Goal: Navigation & Orientation: Find specific page/section

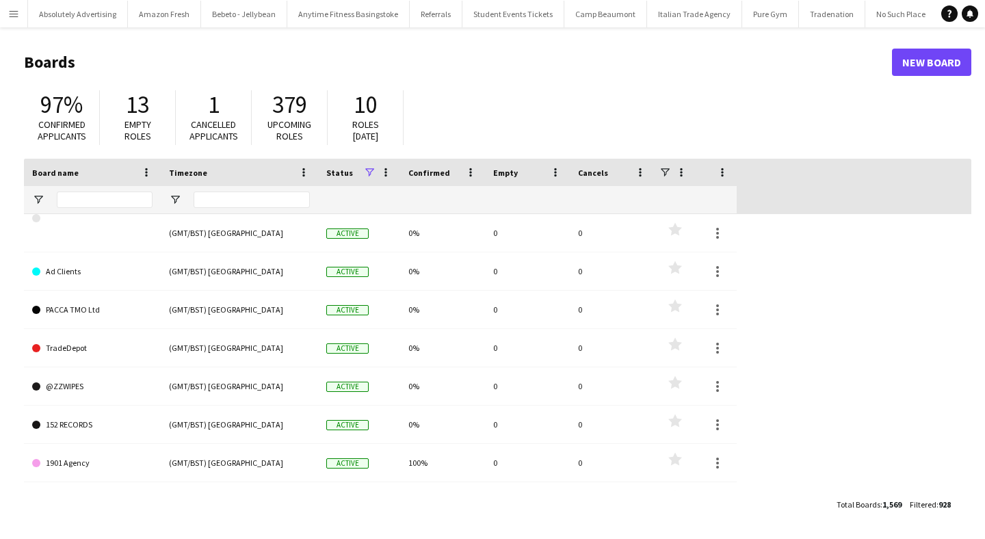
click at [14, 16] on app-icon "Menu" at bounding box center [13, 13] width 11 height 11
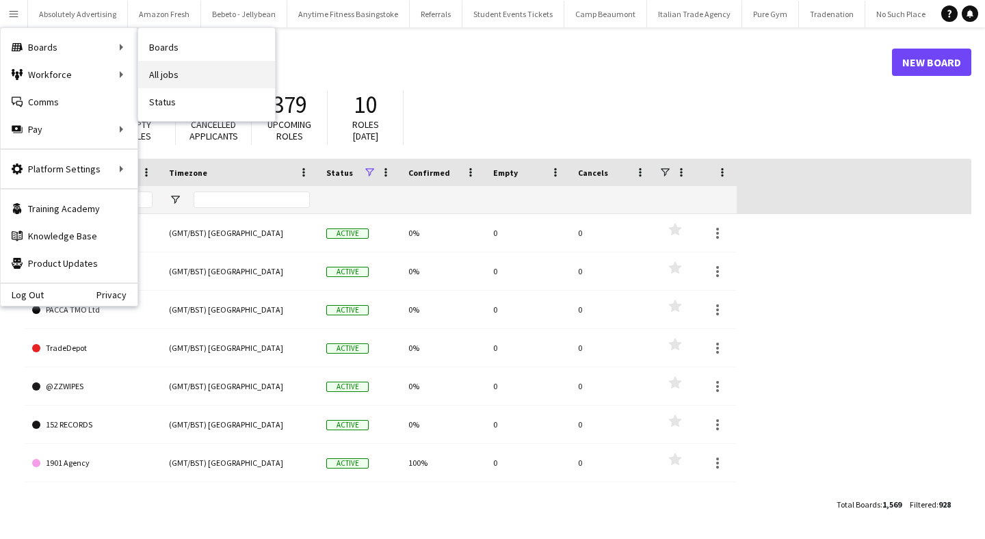
click at [171, 72] on link "All jobs" at bounding box center [206, 74] width 137 height 27
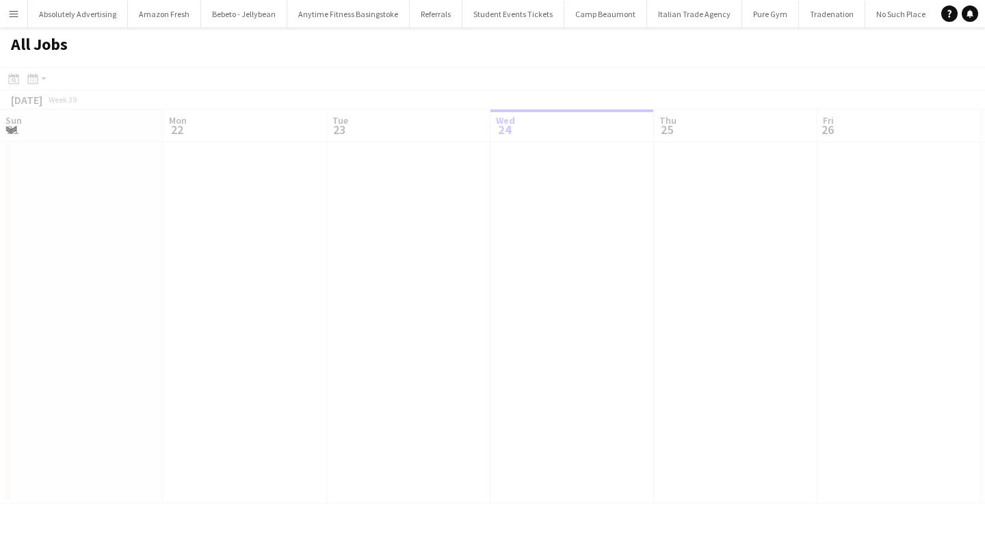
scroll to position [0, 327]
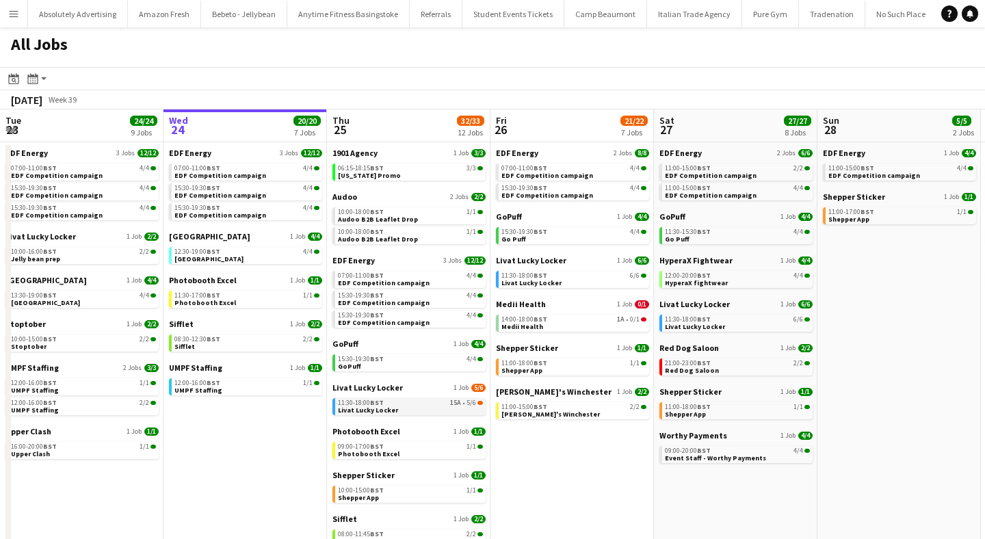
click at [373, 402] on span "BST" at bounding box center [377, 402] width 14 height 9
click at [207, 292] on span "11:30-17:00 BST" at bounding box center [197, 295] width 46 height 7
click at [250, 173] on span "EDF Competition campaign" at bounding box center [220, 175] width 92 height 9
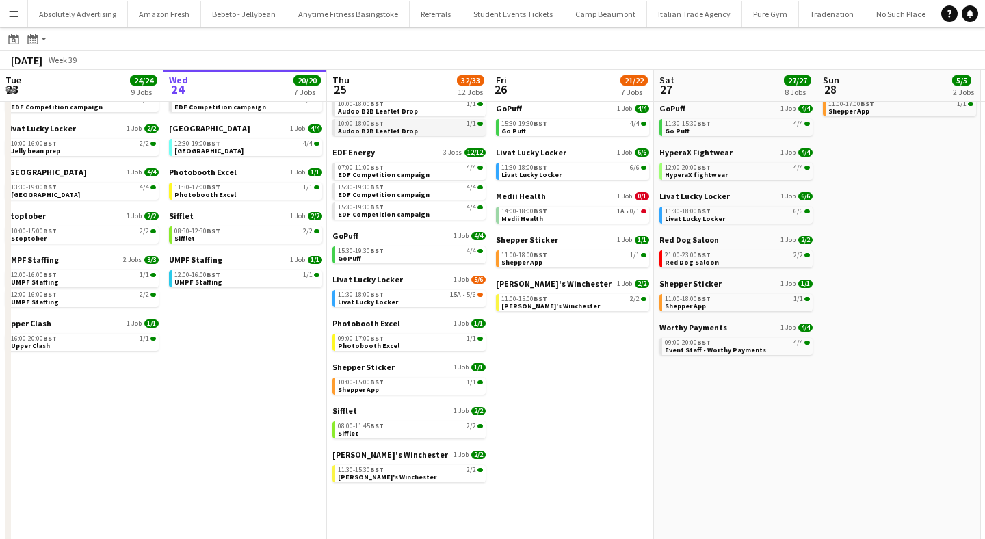
scroll to position [109, 0]
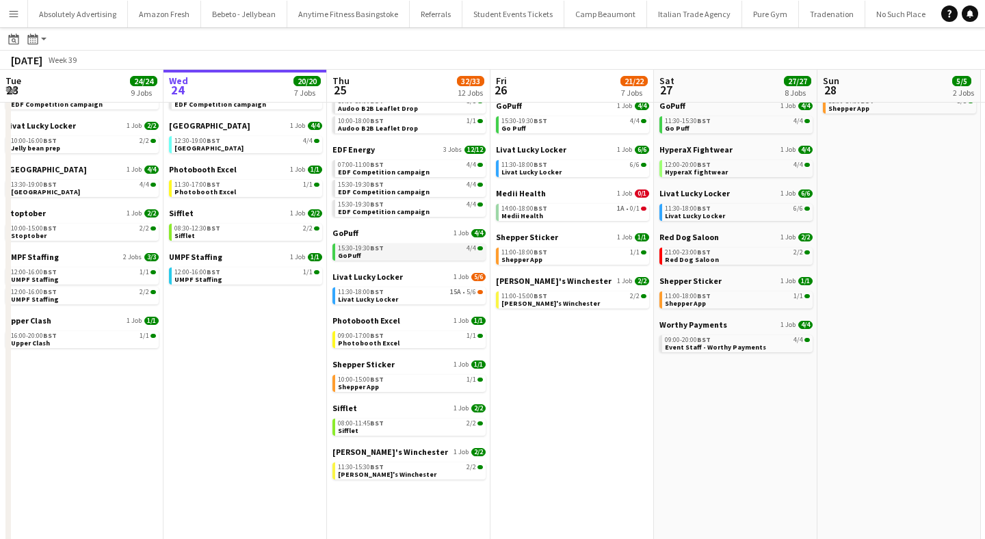
click at [379, 250] on span "BST" at bounding box center [377, 248] width 14 height 9
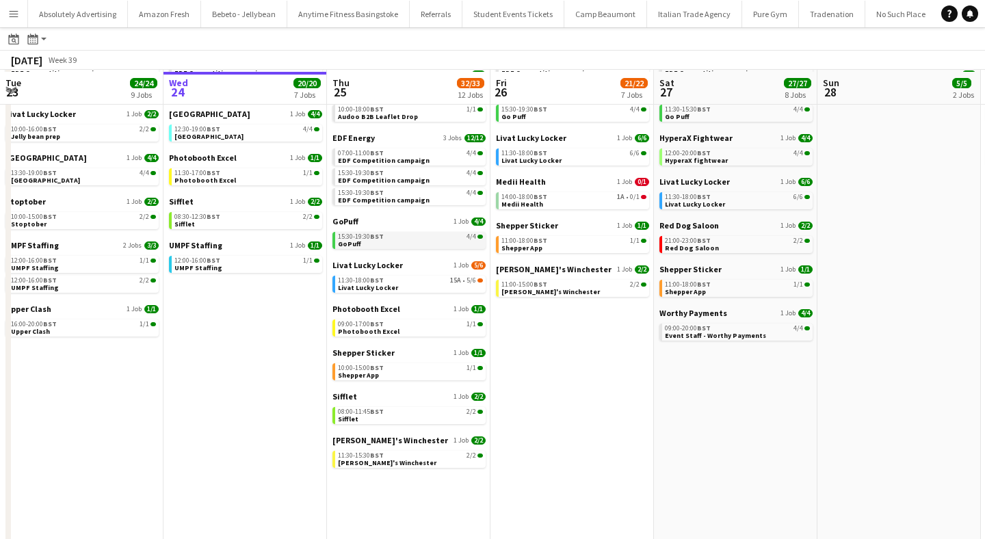
scroll to position [123, 0]
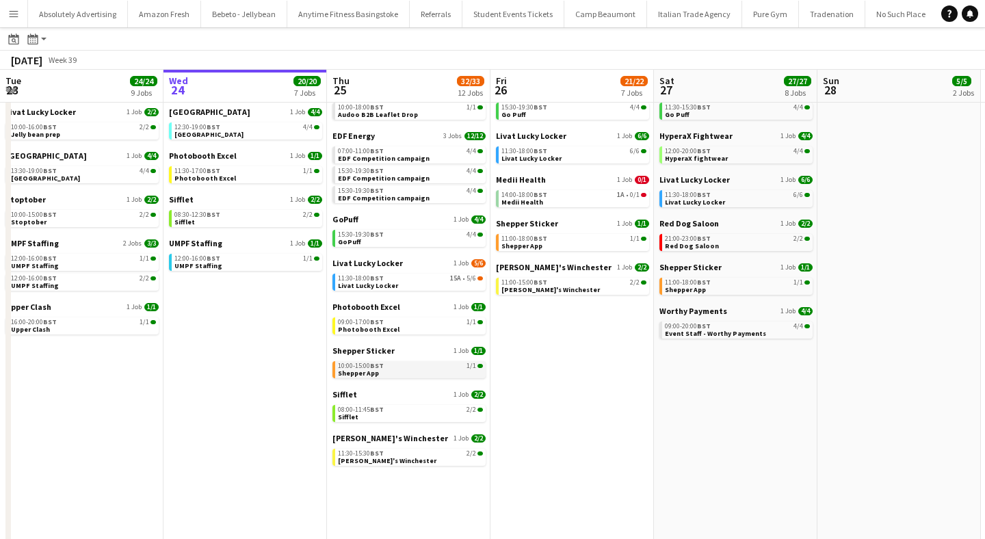
click at [368, 365] on span "10:00-15:00 BST" at bounding box center [361, 366] width 46 height 7
click at [377, 367] on span "BST" at bounding box center [377, 365] width 14 height 9
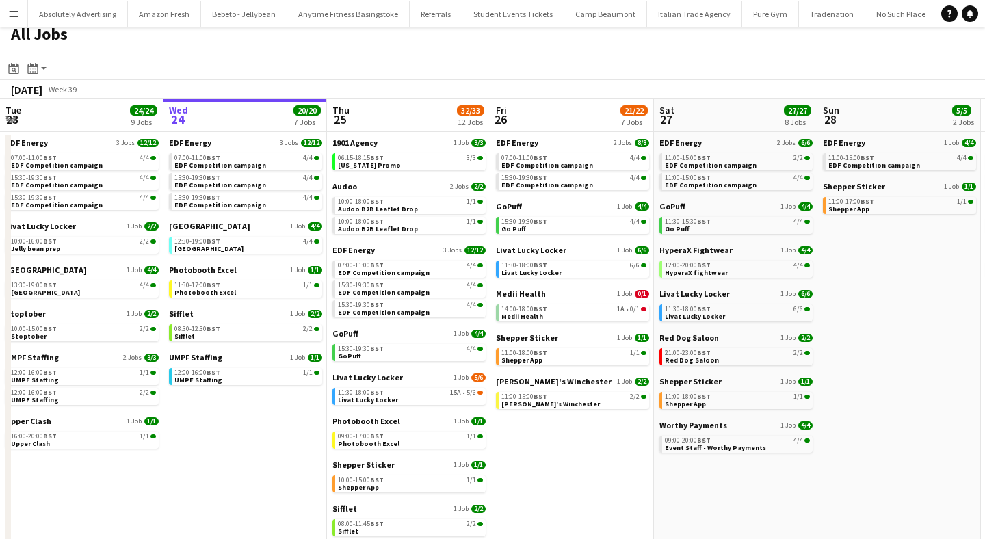
scroll to position [0, 0]
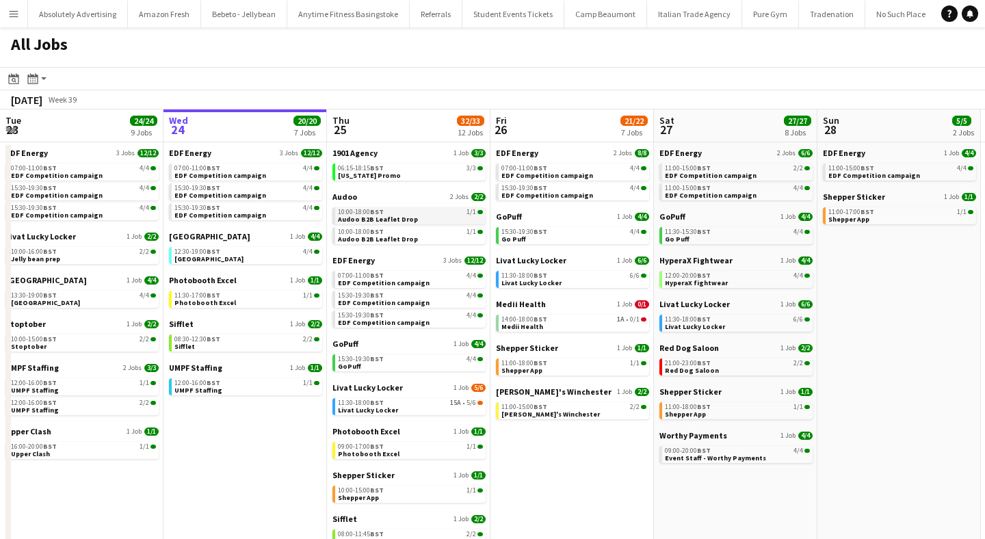
click at [402, 216] on span "Audoo B2B Leaflet Drop" at bounding box center [378, 219] width 80 height 9
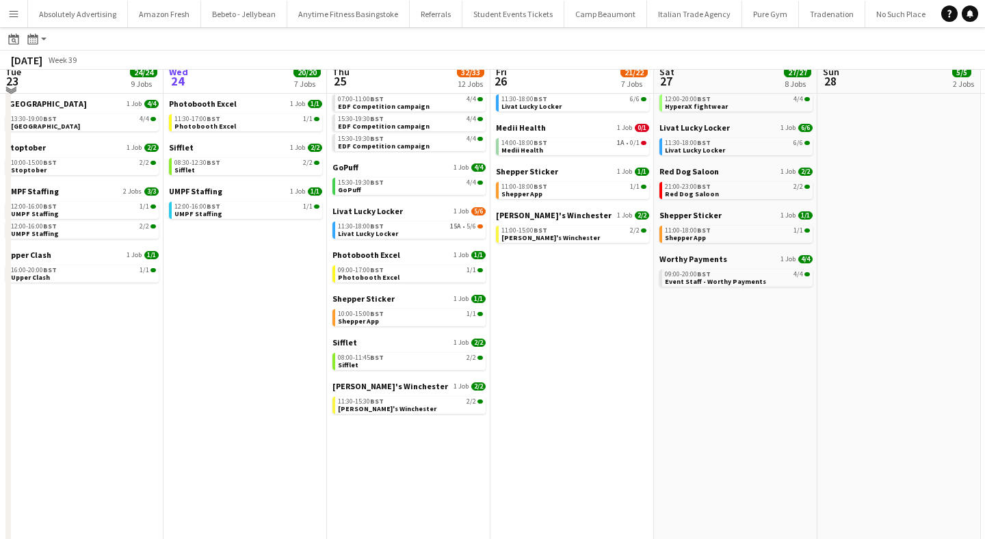
scroll to position [179, 0]
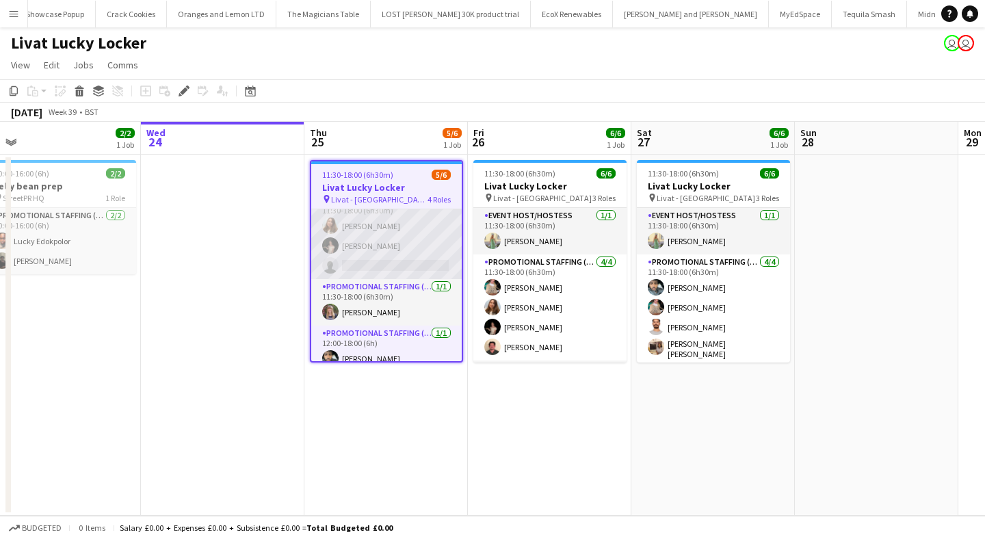
scroll to position [74, 0]
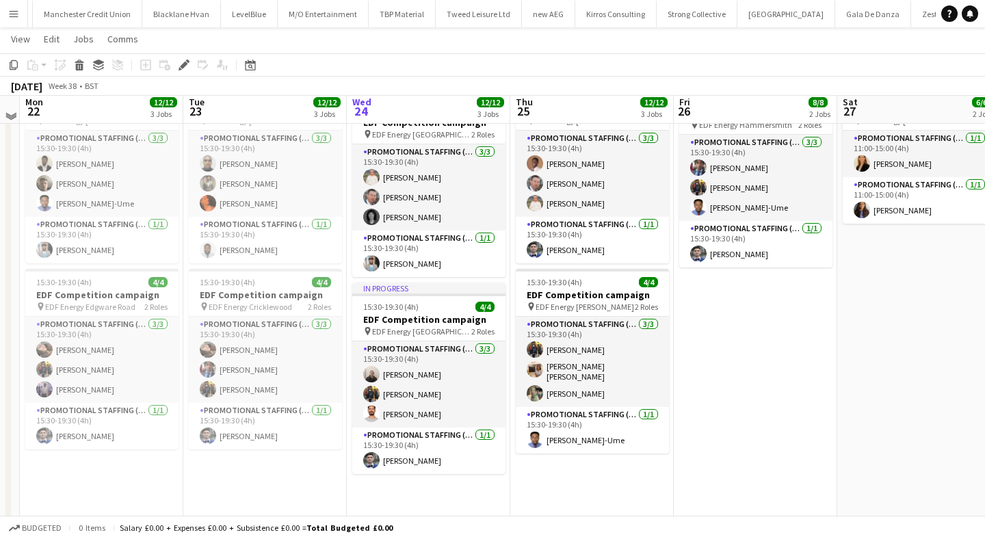
scroll to position [280, 0]
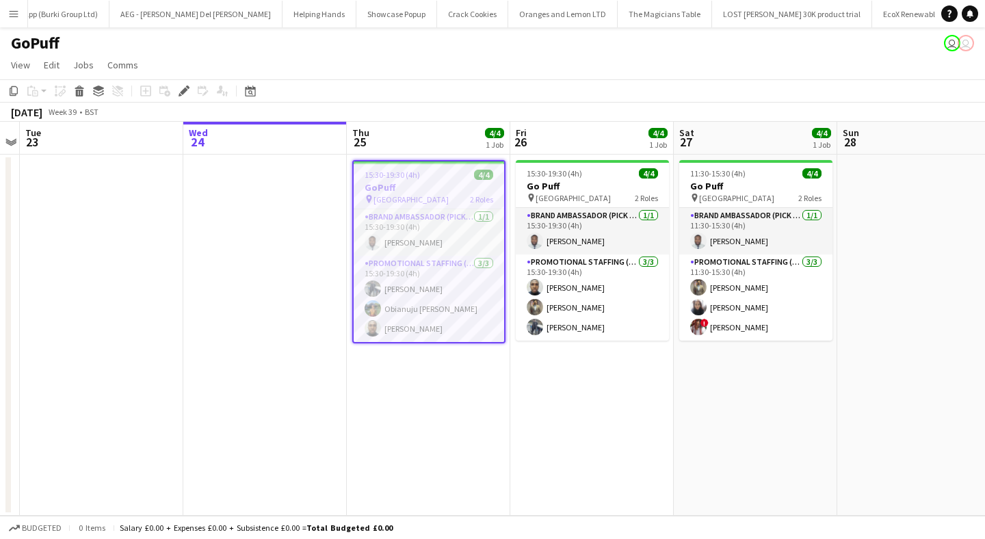
scroll to position [0, 49687]
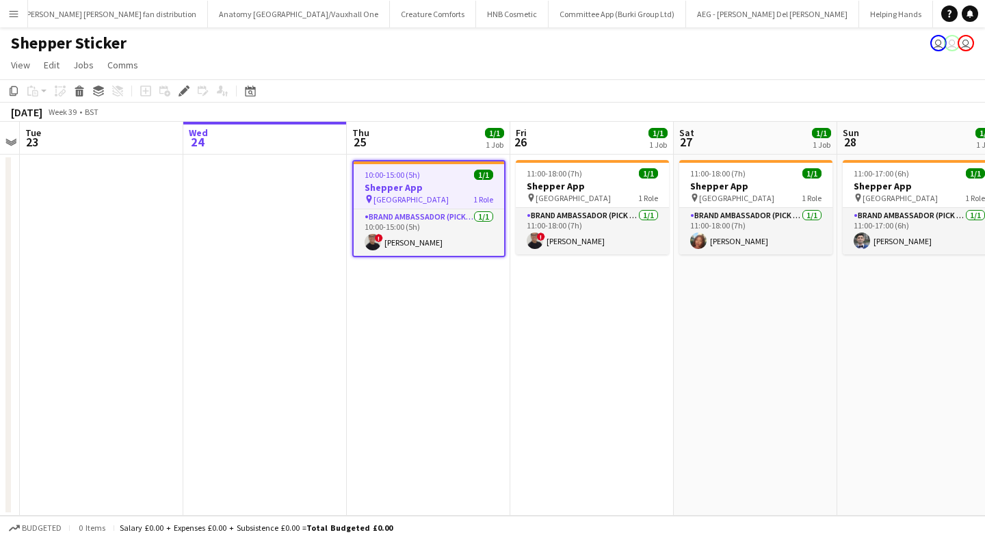
scroll to position [0, 48757]
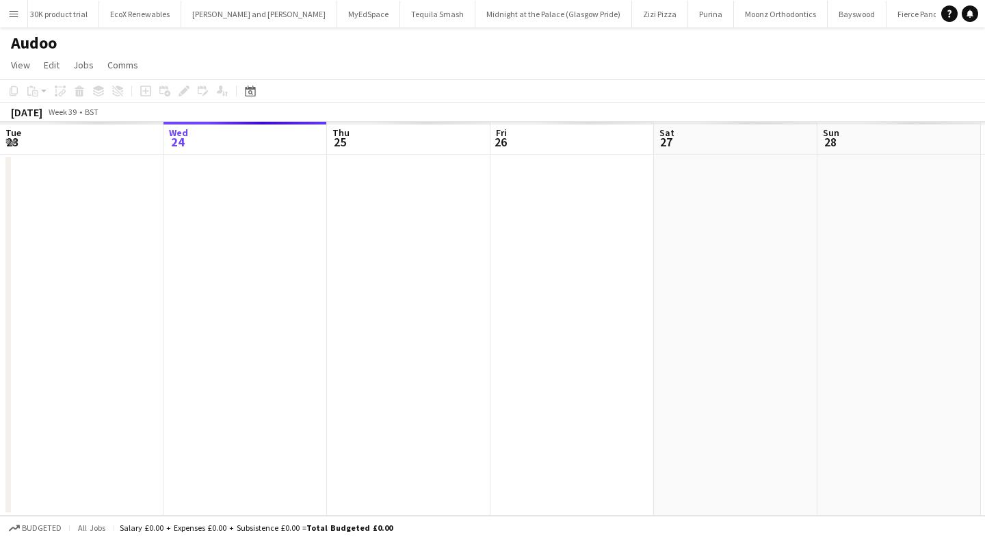
scroll to position [0, 471]
